Goal: Information Seeking & Learning: Find specific fact

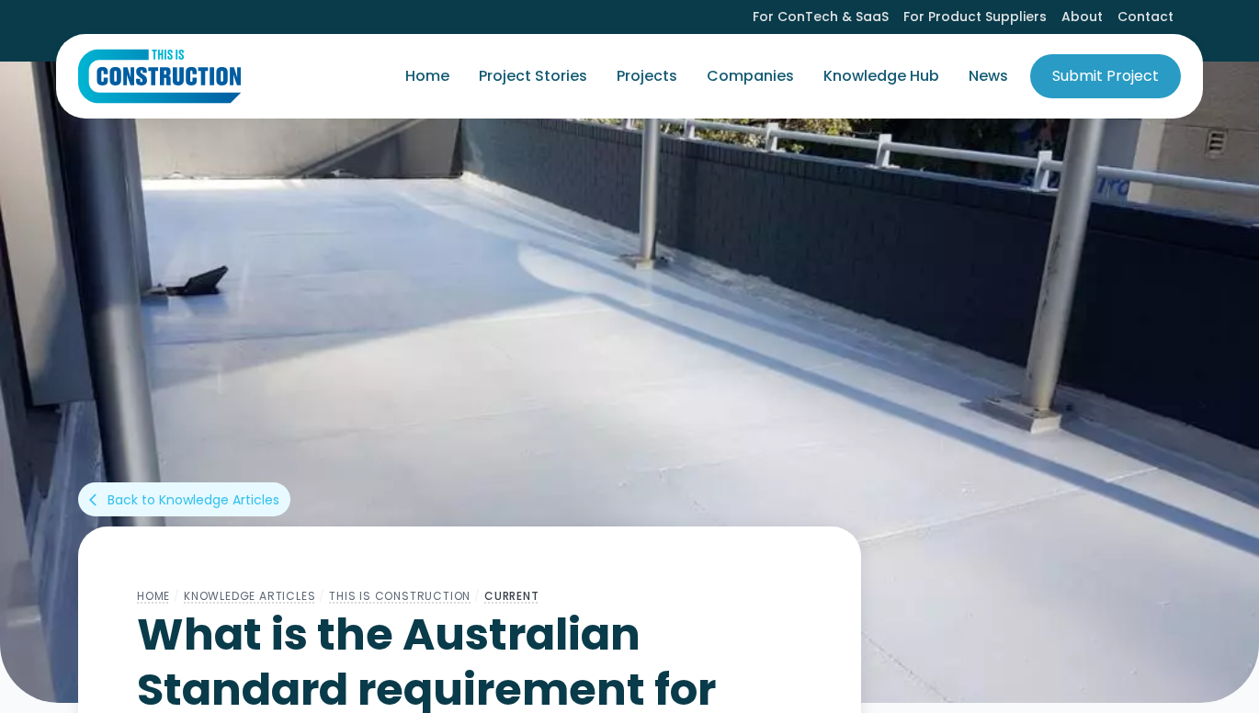
scroll to position [644, 0]
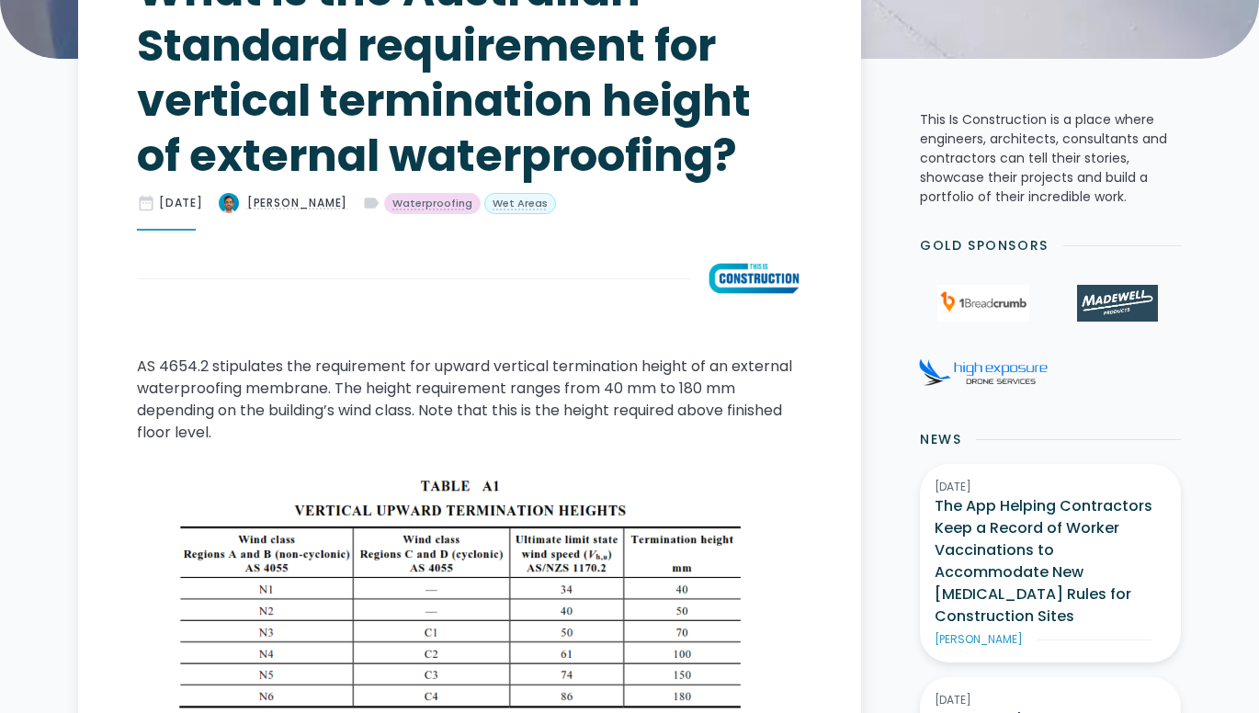
drag, startPoint x: 1265, startPoint y: 169, endPoint x: 236, endPoint y: 232, distance: 1030.5
click at [236, 232] on div "Home / Knowledge Articles / This Is Construction / Current What is the Australi…" at bounding box center [470, 119] width 666 height 356
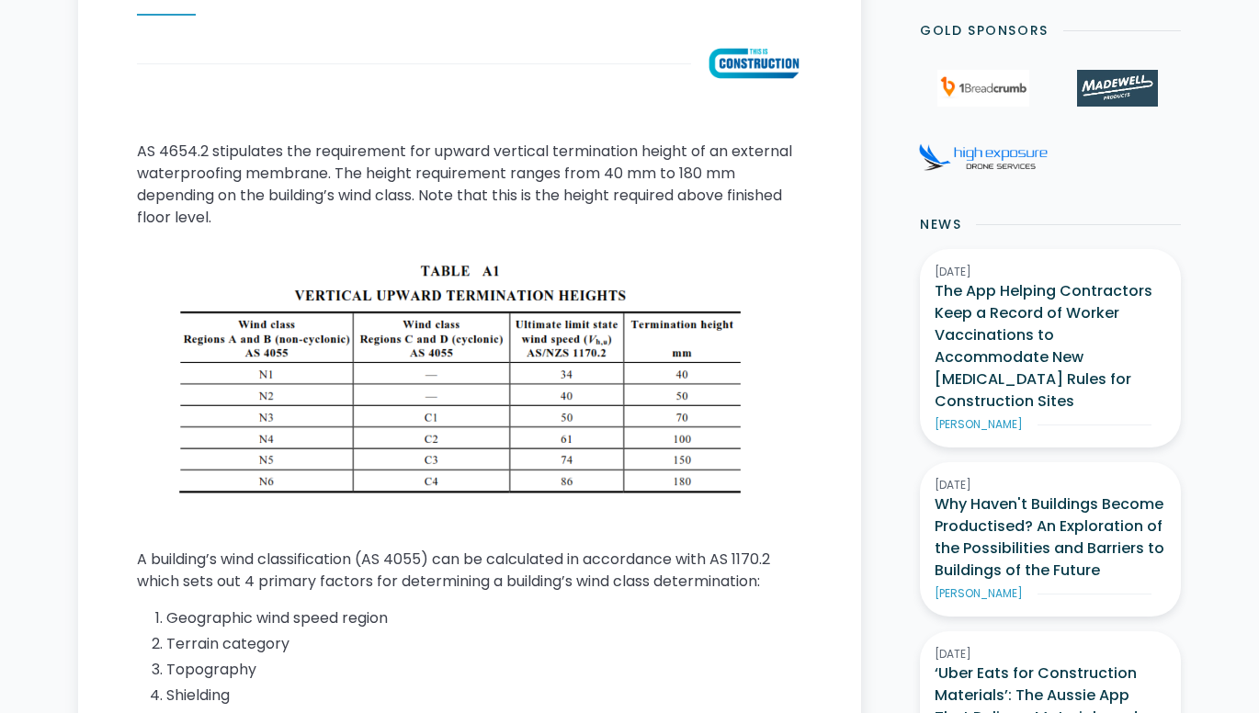
scroll to position [862, 0]
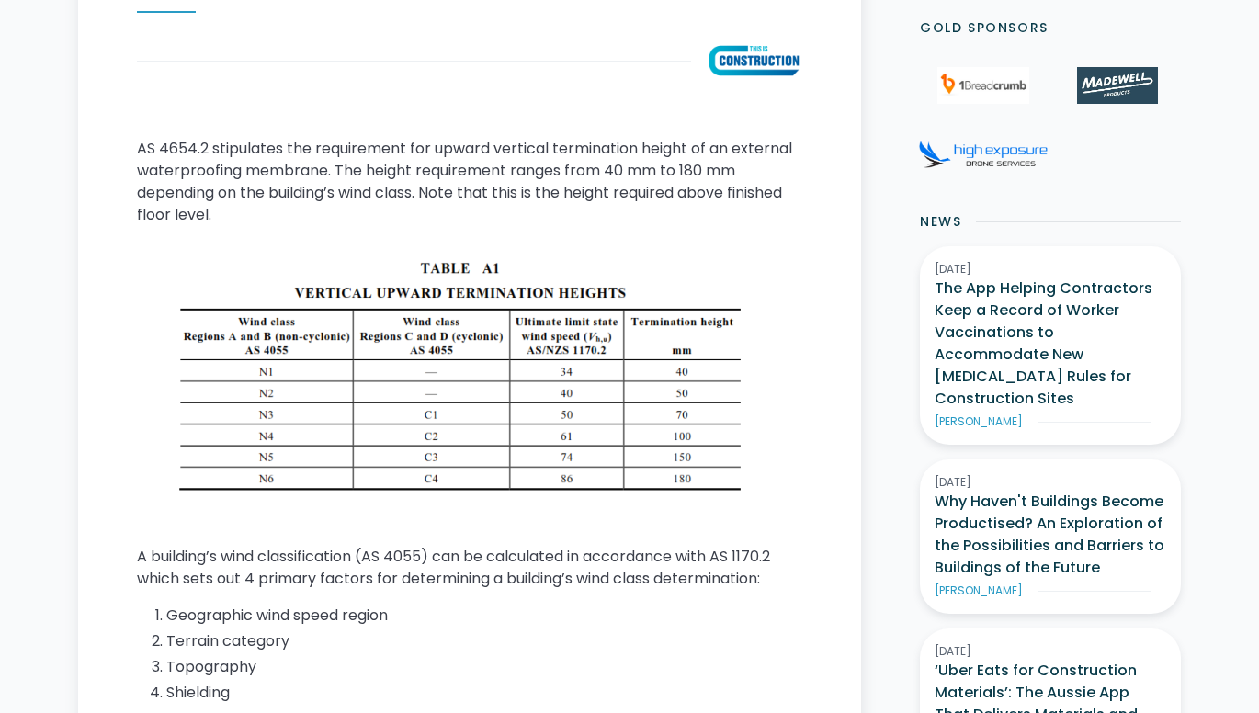
click at [151, 250] on div "AS 4654.2 stipulates the requirement for upward vertical termination height of …" at bounding box center [470, 522] width 666 height 768
